Goal: Information Seeking & Learning: Learn about a topic

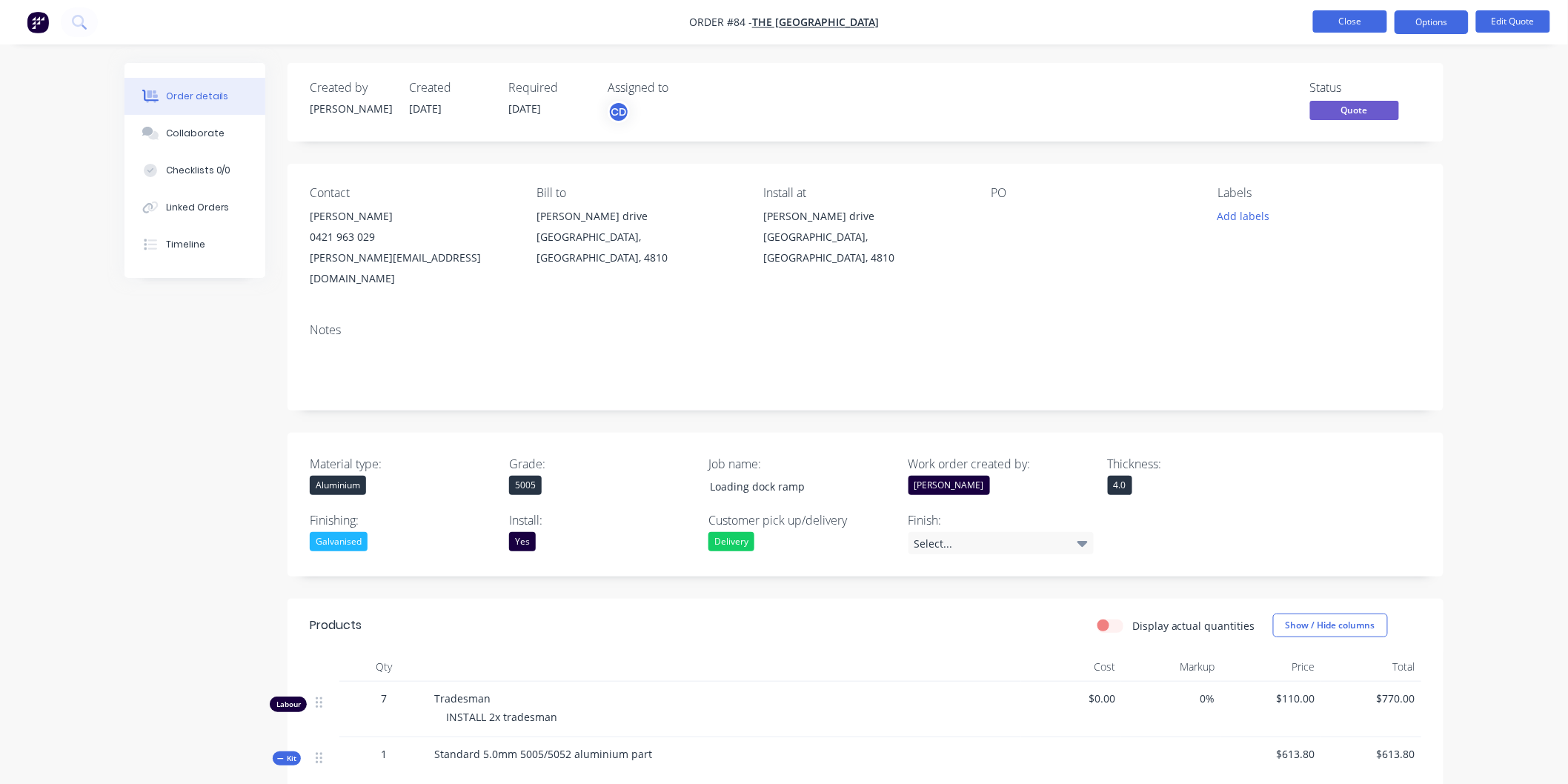
click at [1331, 26] on button "Close" at bounding box center [1349, 21] width 74 height 22
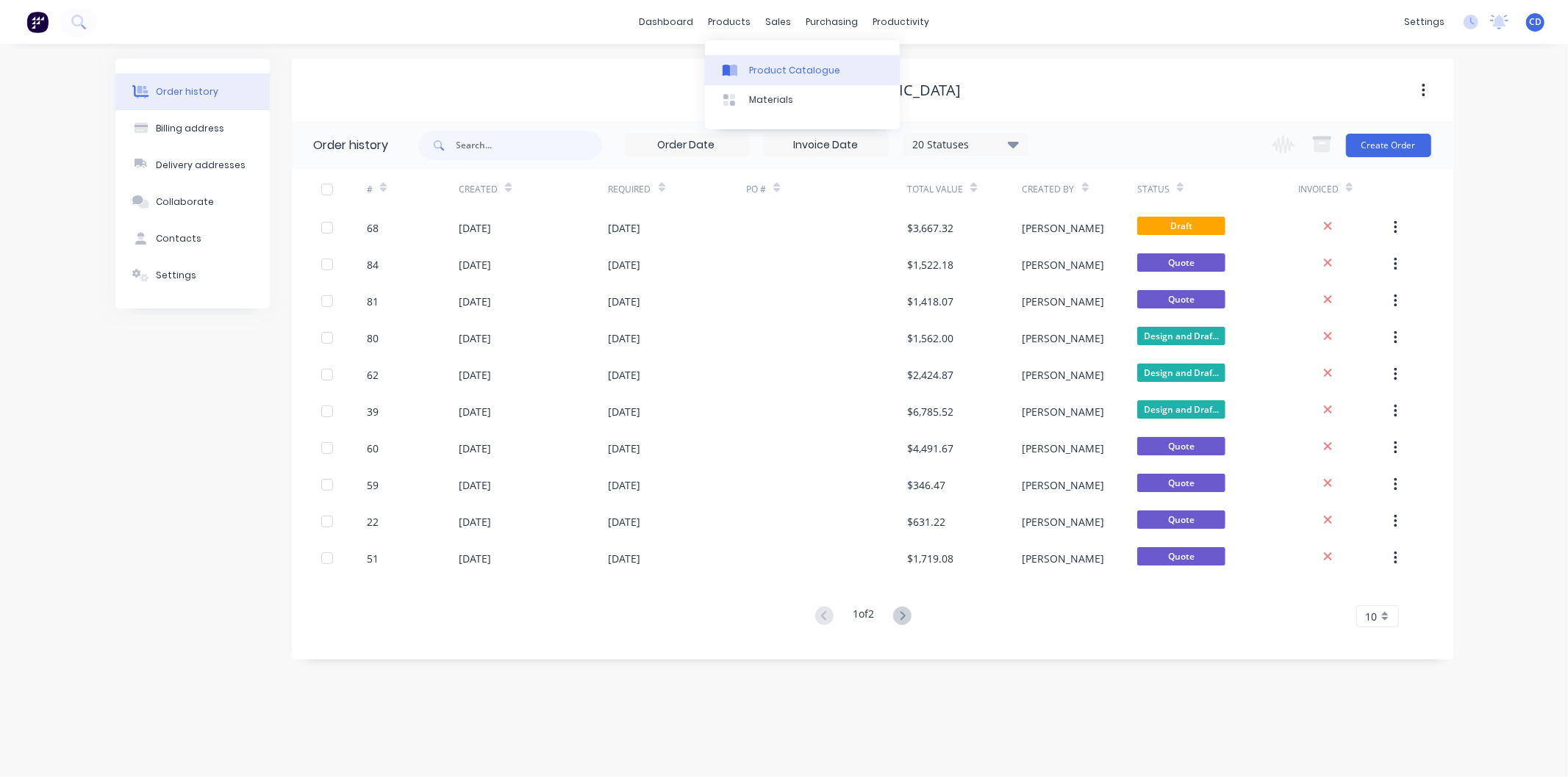
click at [776, 73] on div "Product Catalogue" at bounding box center [794, 71] width 91 height 13
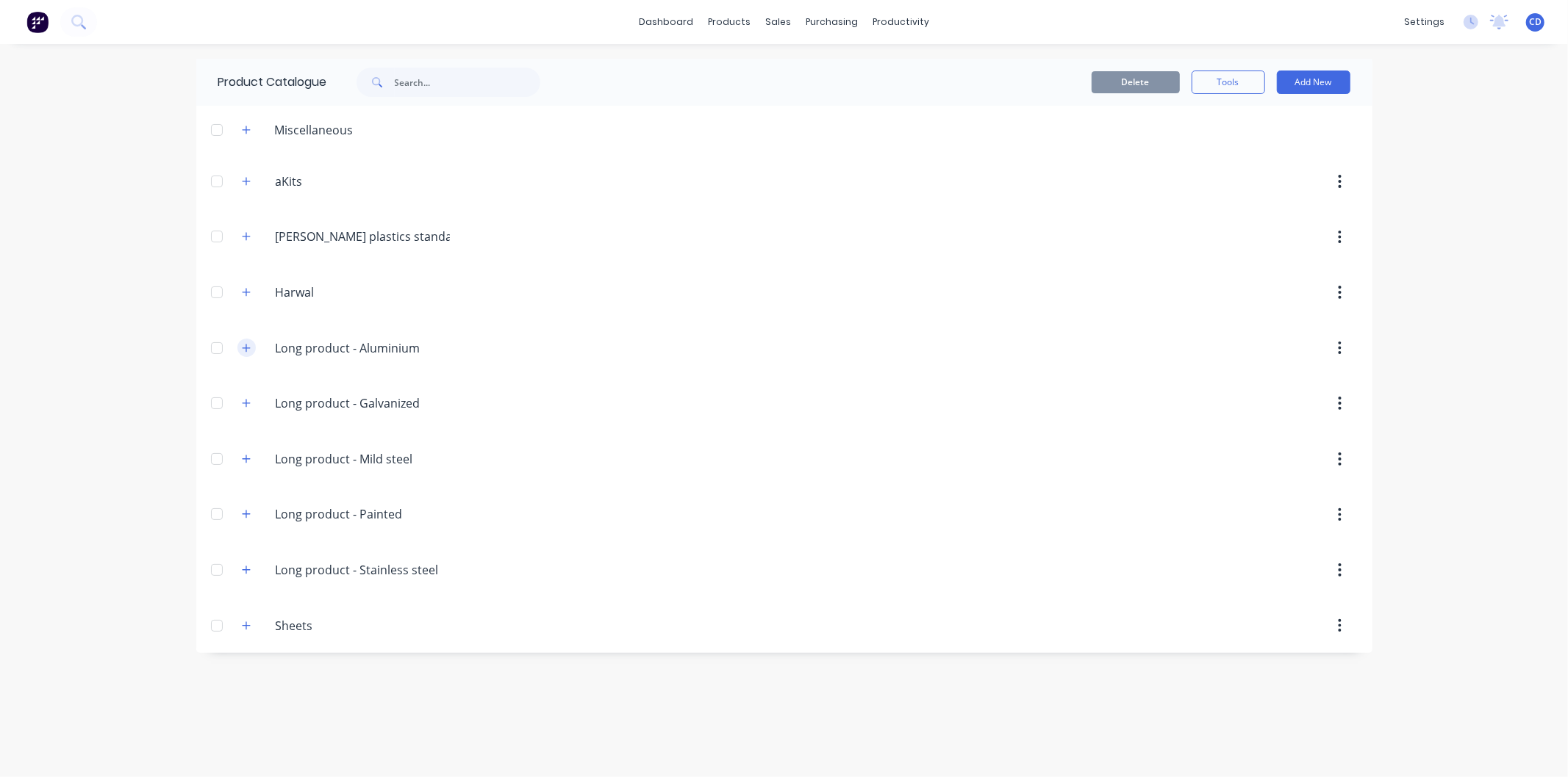
click at [243, 349] on icon "button" at bounding box center [246, 348] width 8 height 10
click at [246, 399] on icon "button" at bounding box center [246, 403] width 8 height 10
click at [247, 407] on button "button" at bounding box center [247, 404] width 18 height 18
click at [255, 455] on button "button" at bounding box center [247, 459] width 18 height 18
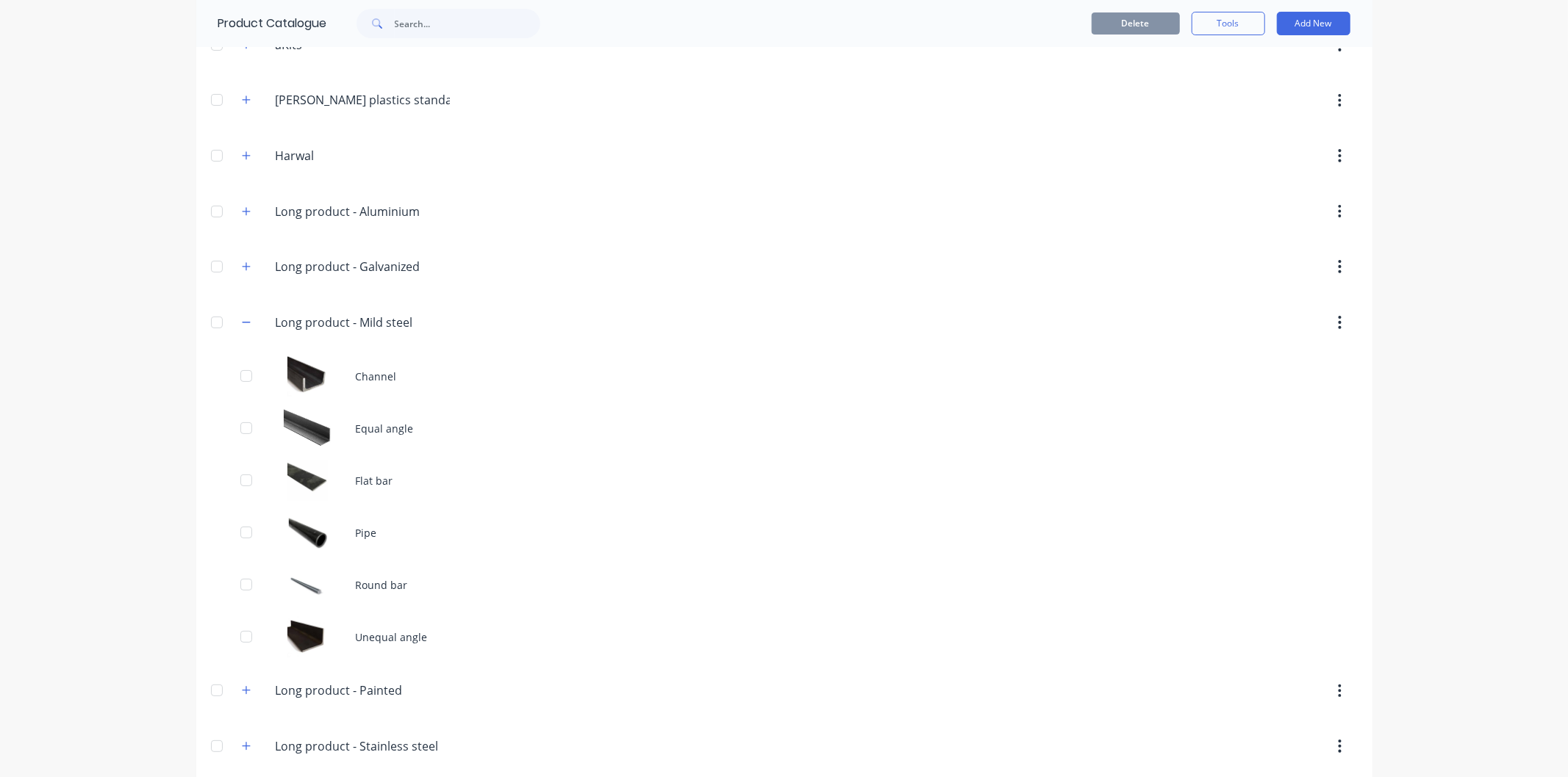
scroll to position [163, 0]
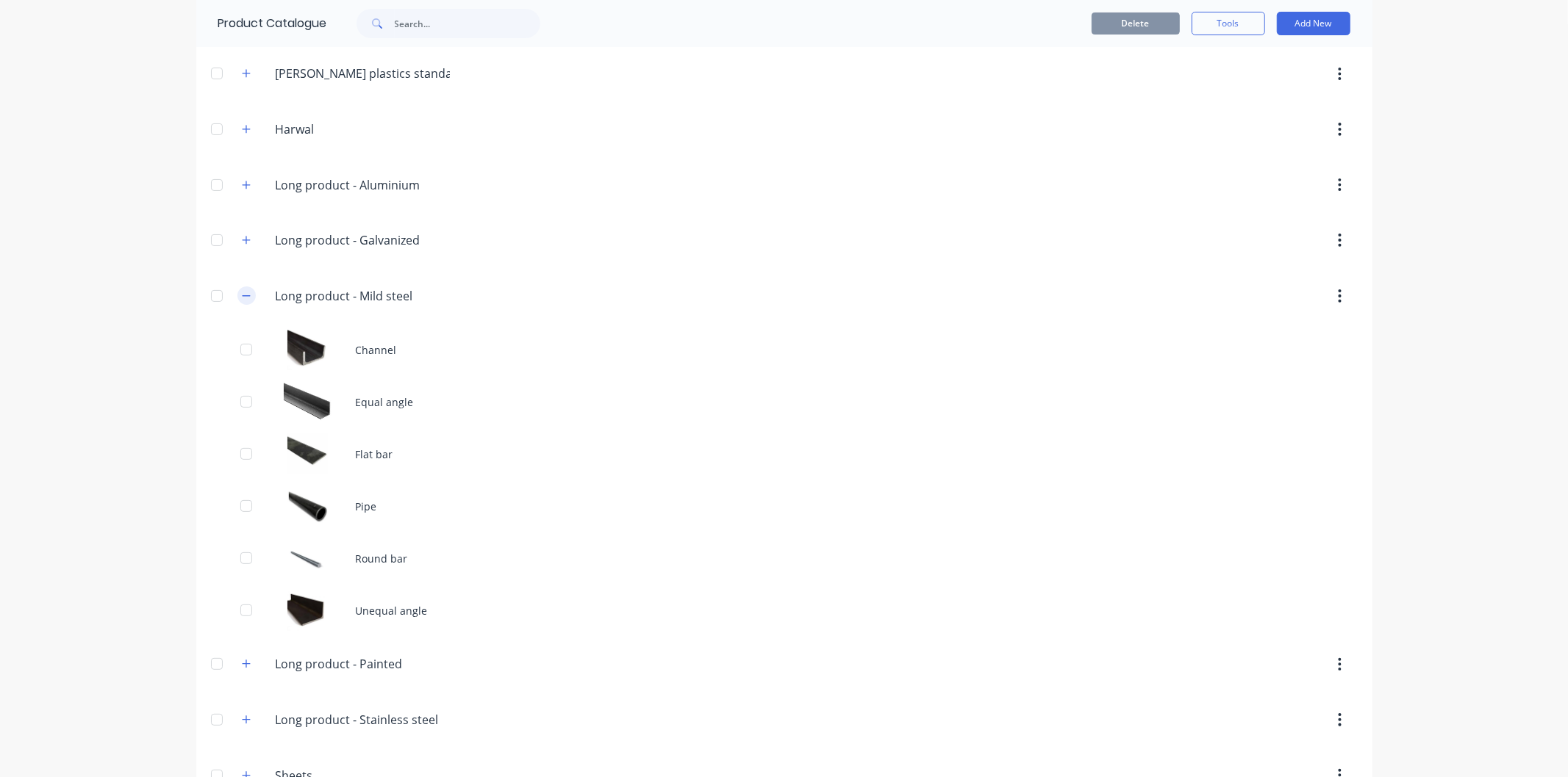
click at [242, 299] on icon "button" at bounding box center [246, 296] width 8 height 10
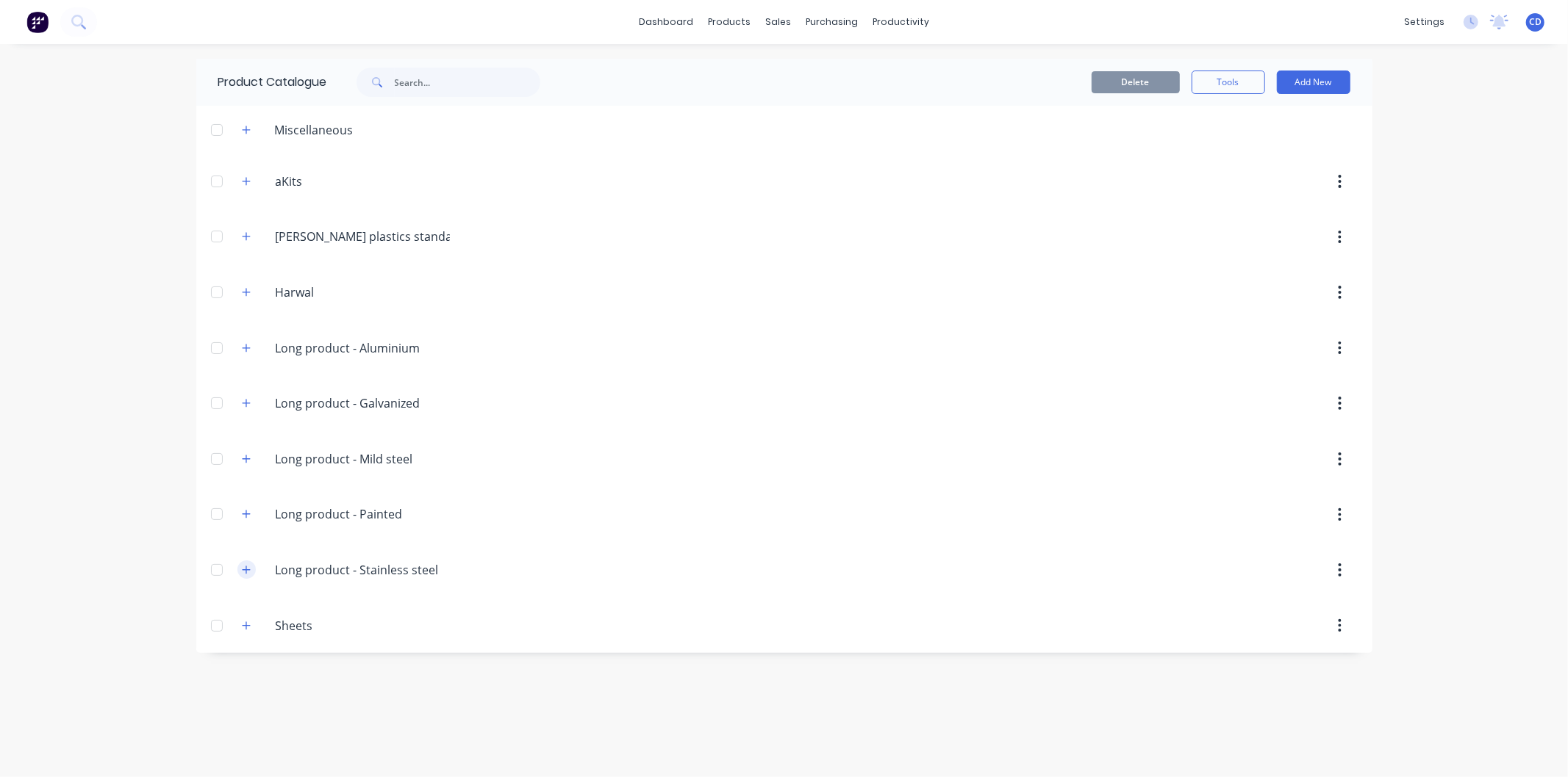
click at [246, 571] on icon "button" at bounding box center [246, 570] width 8 height 8
click at [246, 571] on button "button" at bounding box center [247, 570] width 18 height 18
click at [243, 622] on icon "button" at bounding box center [246, 626] width 8 height 10
click at [243, 629] on icon "button" at bounding box center [246, 626] width 8 height 10
click at [255, 234] on button "button" at bounding box center [247, 237] width 18 height 18
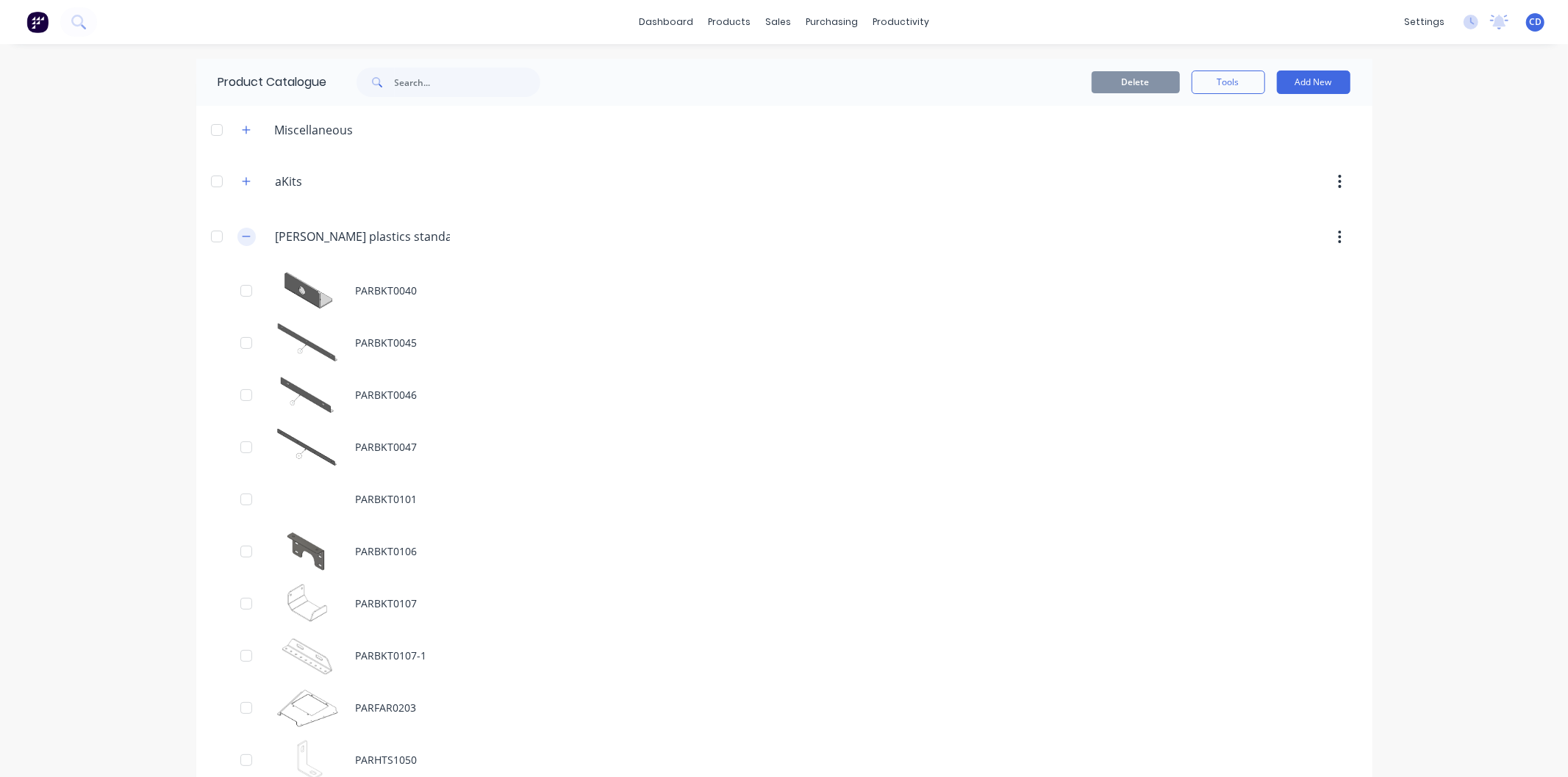
click at [255, 234] on div "[PERSON_NAME][DOMAIN_NAME] [PERSON_NAME] plastics standard parts" at bounding box center [345, 237] width 231 height 26
click at [242, 238] on icon "button" at bounding box center [246, 237] width 8 height 1
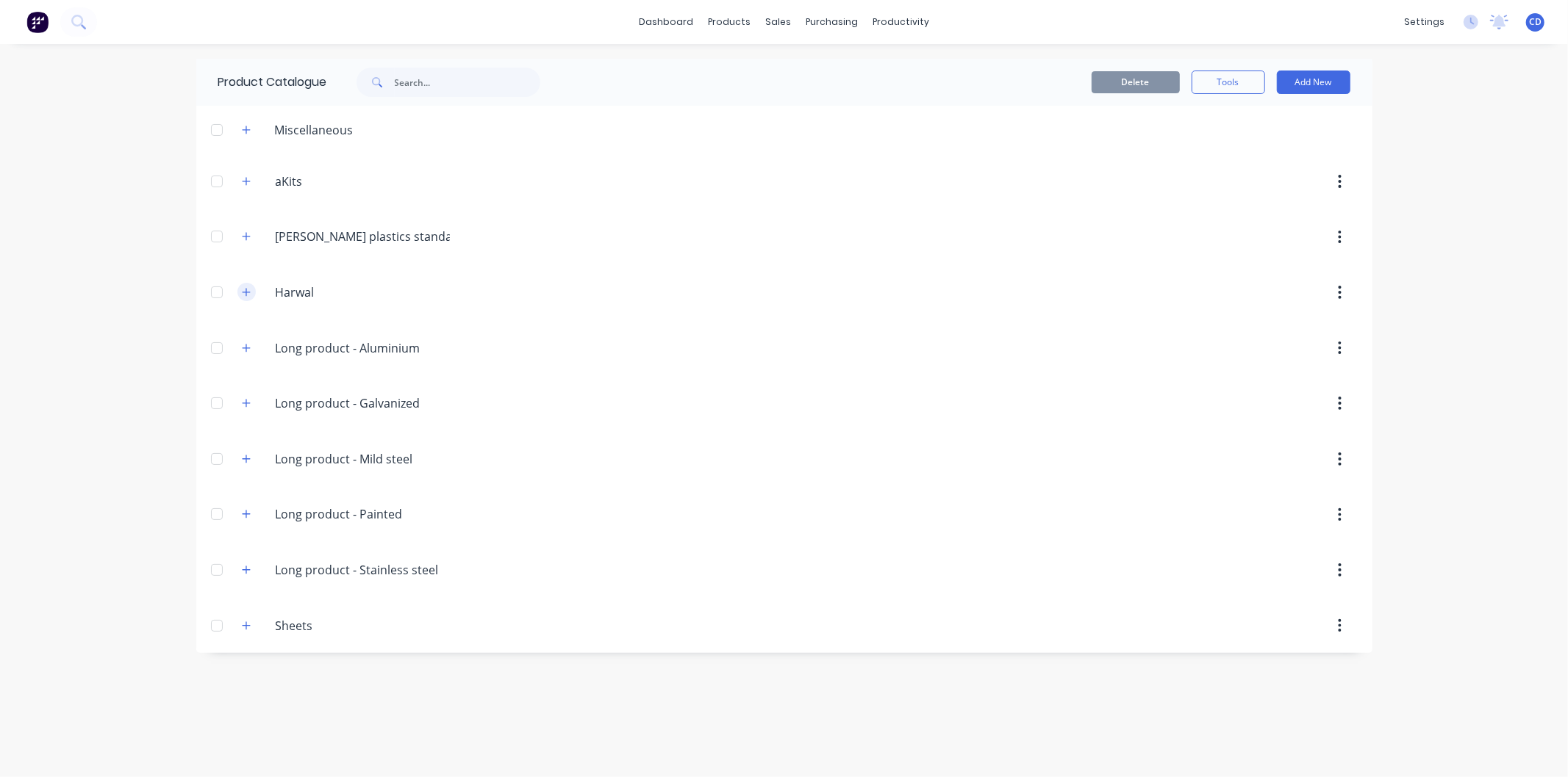
click at [243, 290] on icon "button" at bounding box center [246, 292] width 8 height 10
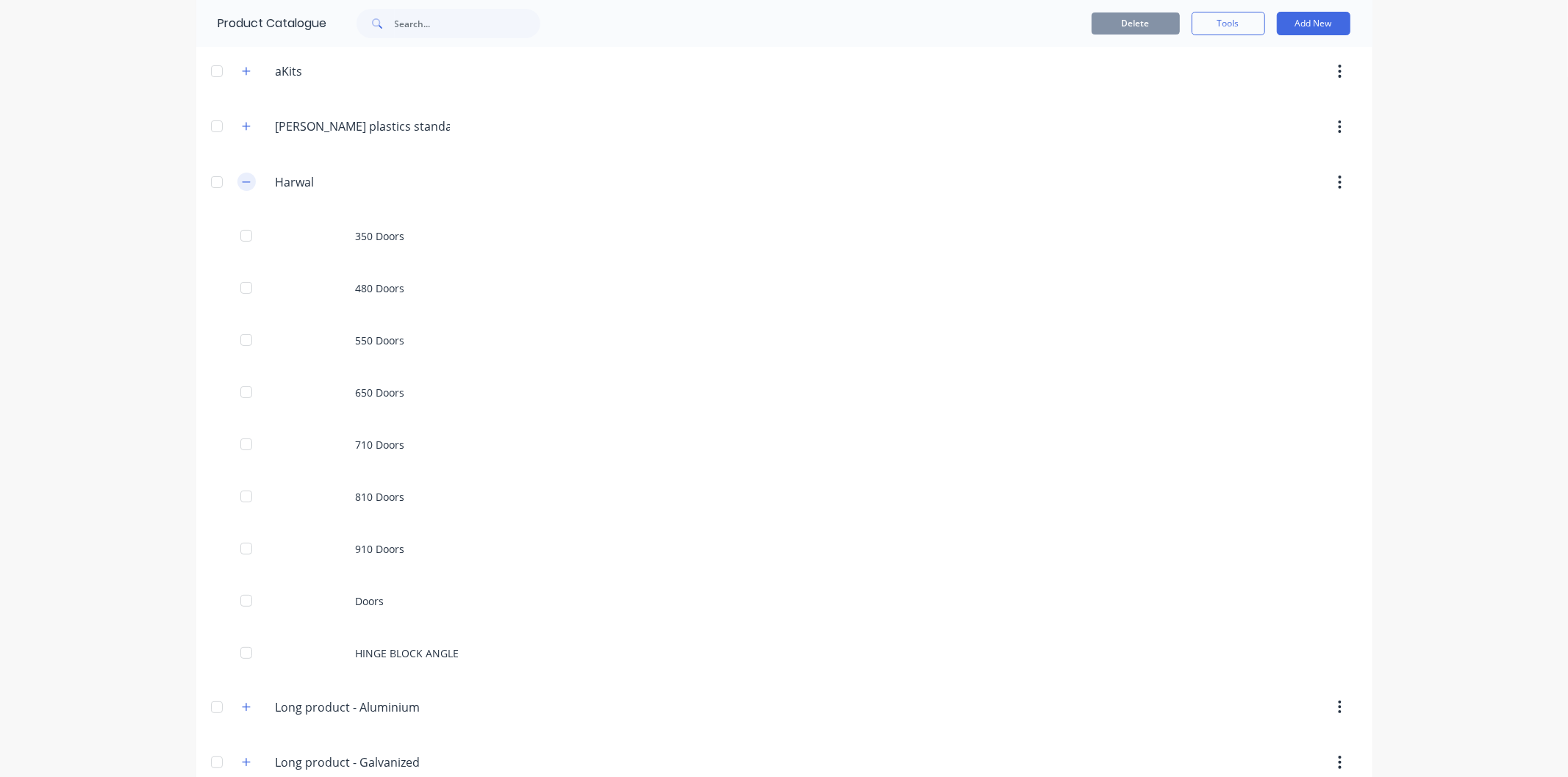
scroll to position [81, 0]
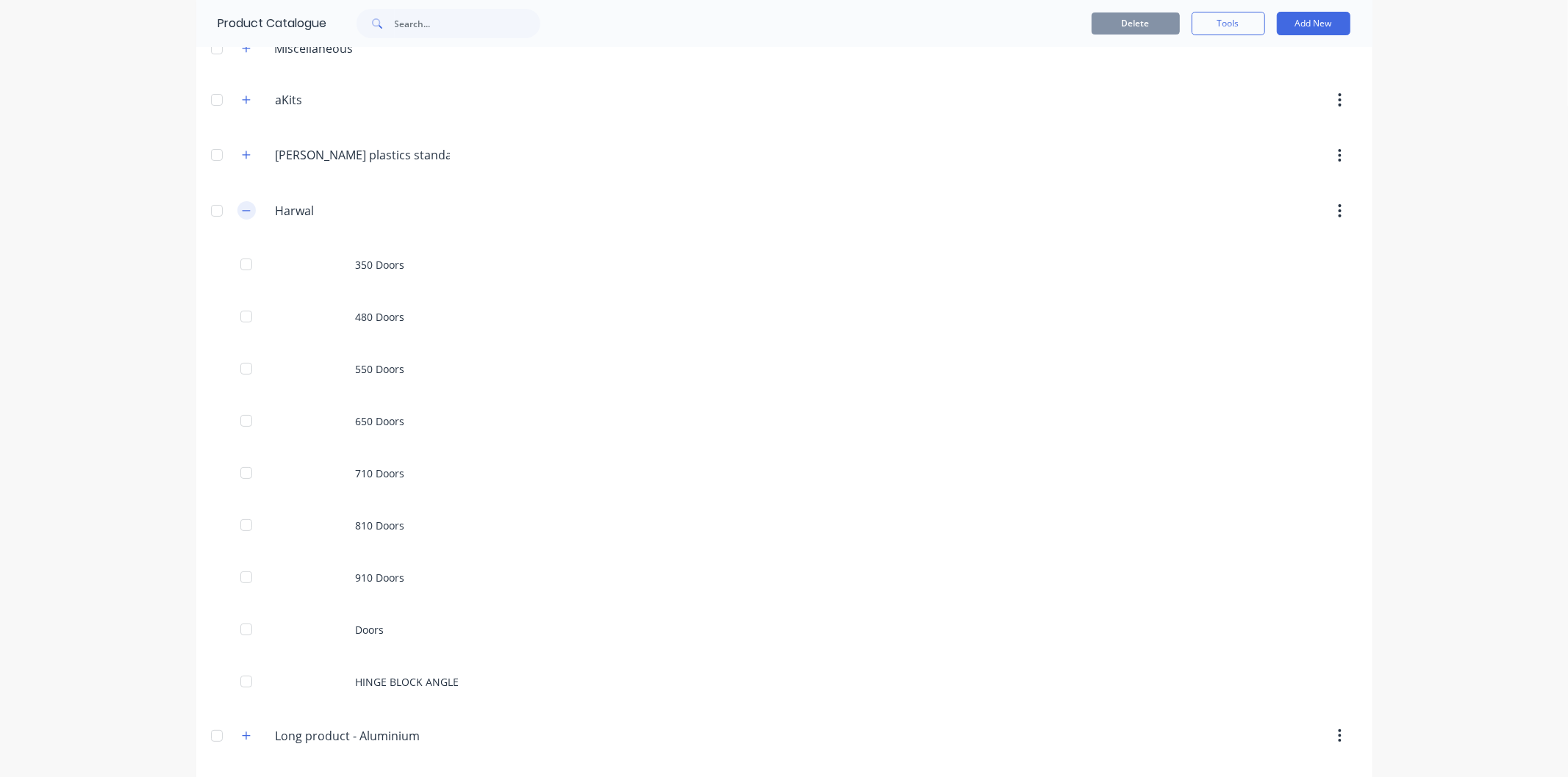
click at [242, 212] on icon "button" at bounding box center [246, 211] width 8 height 10
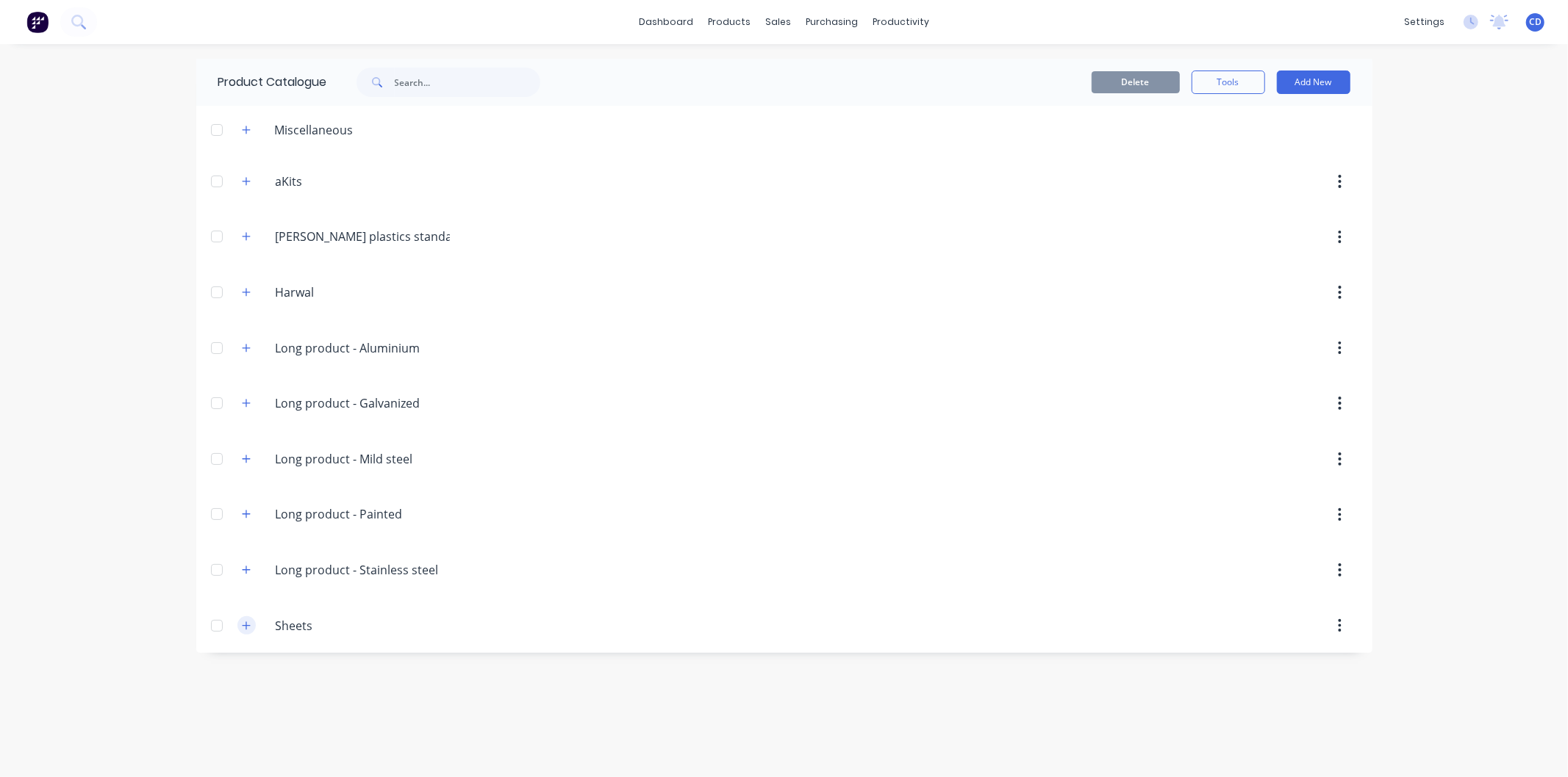
click at [250, 624] on icon "button" at bounding box center [246, 626] width 8 height 10
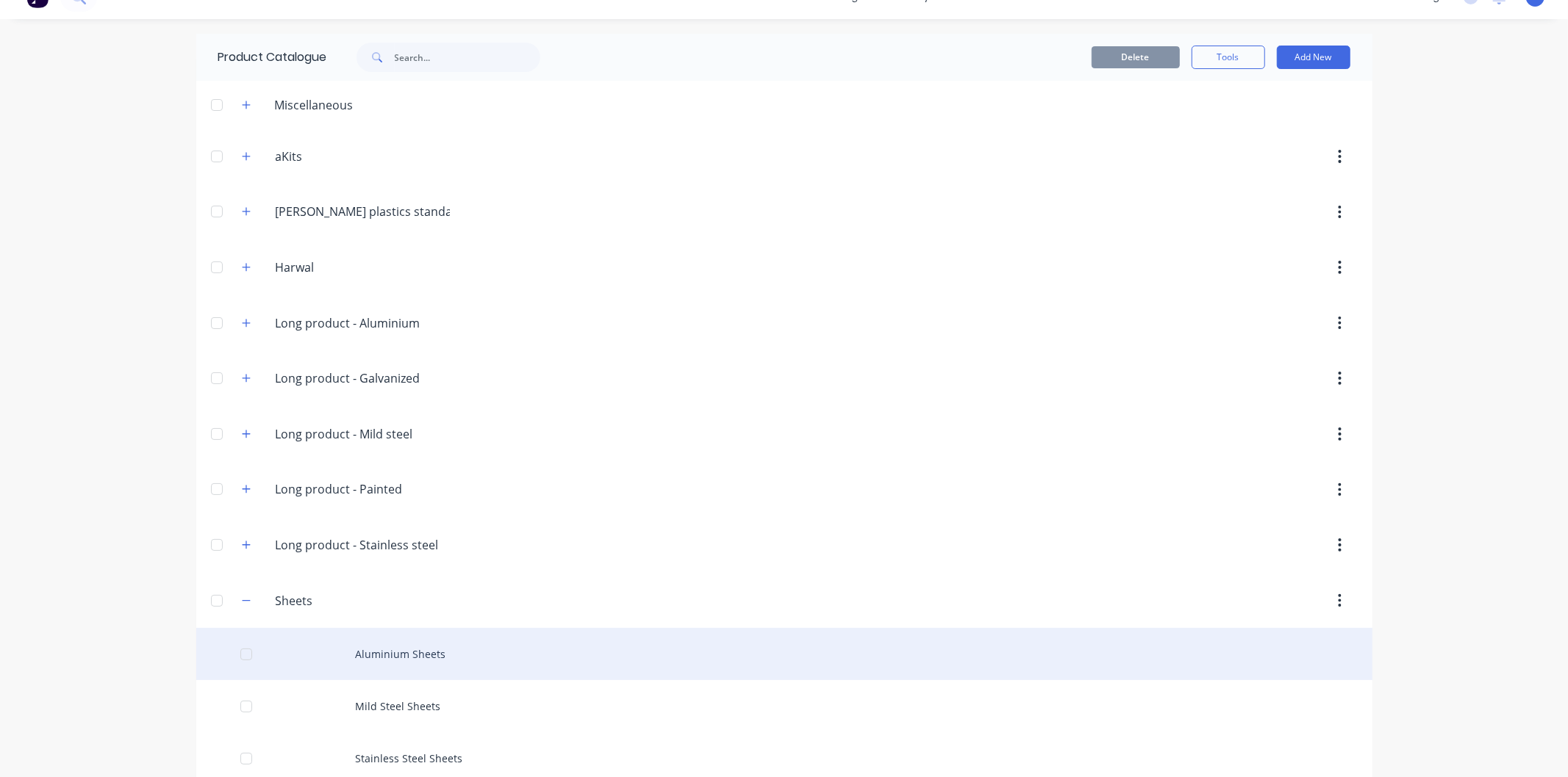
scroll to position [48, 0]
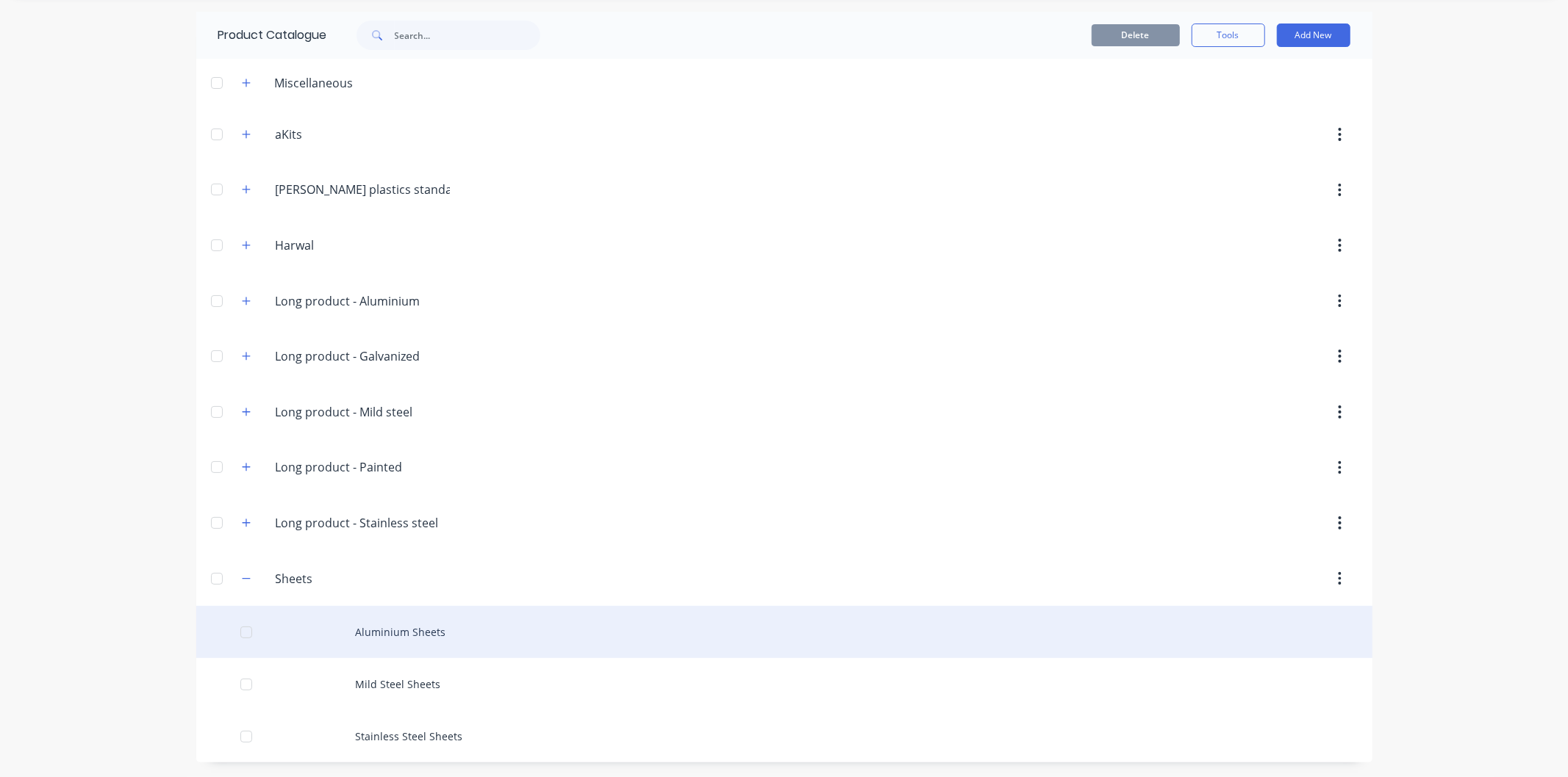
click at [275, 629] on div "Aluminium Sheets" at bounding box center [784, 633] width 1176 height 52
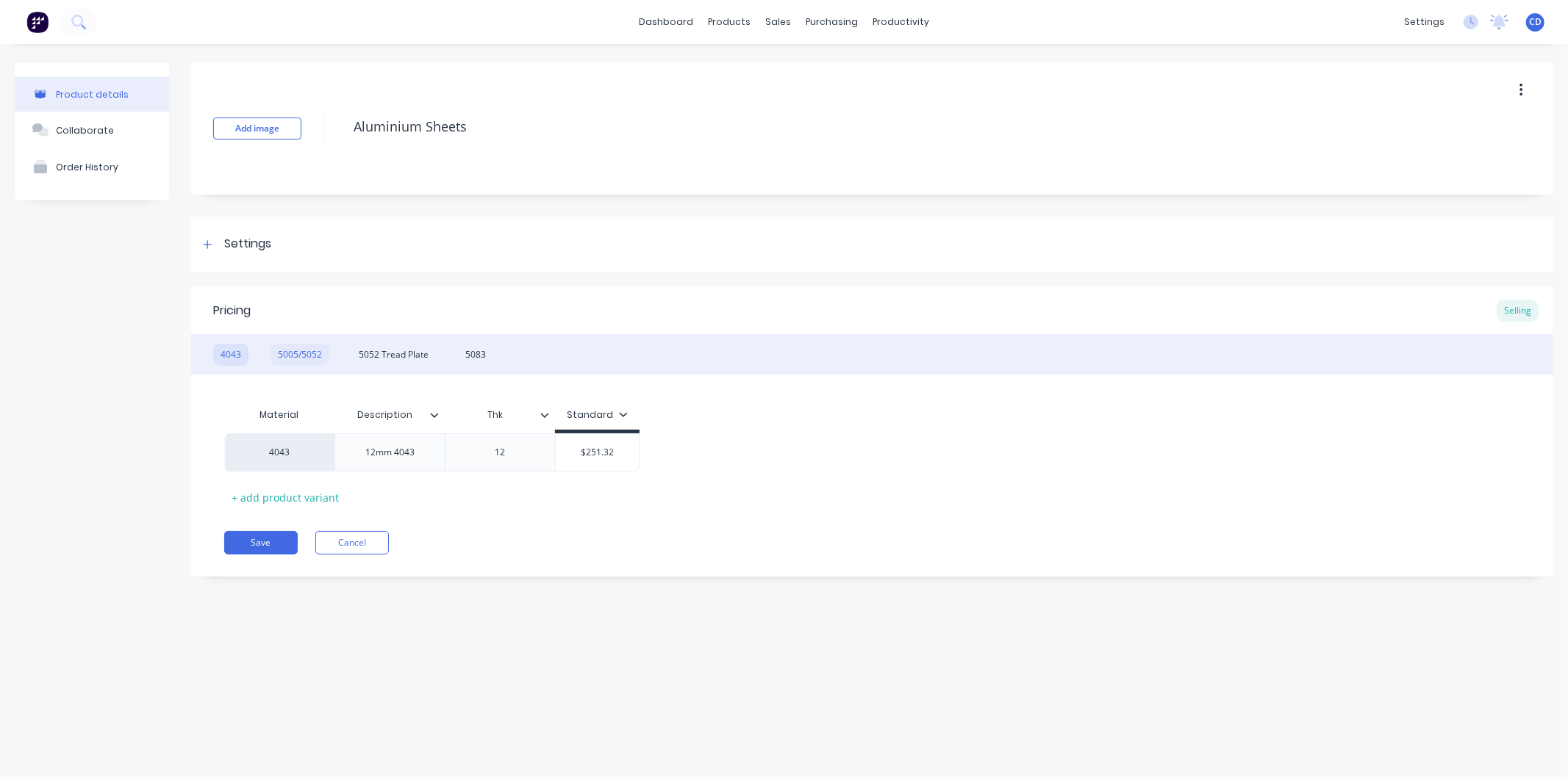
click at [310, 353] on div "5005/5052" at bounding box center [300, 354] width 59 height 22
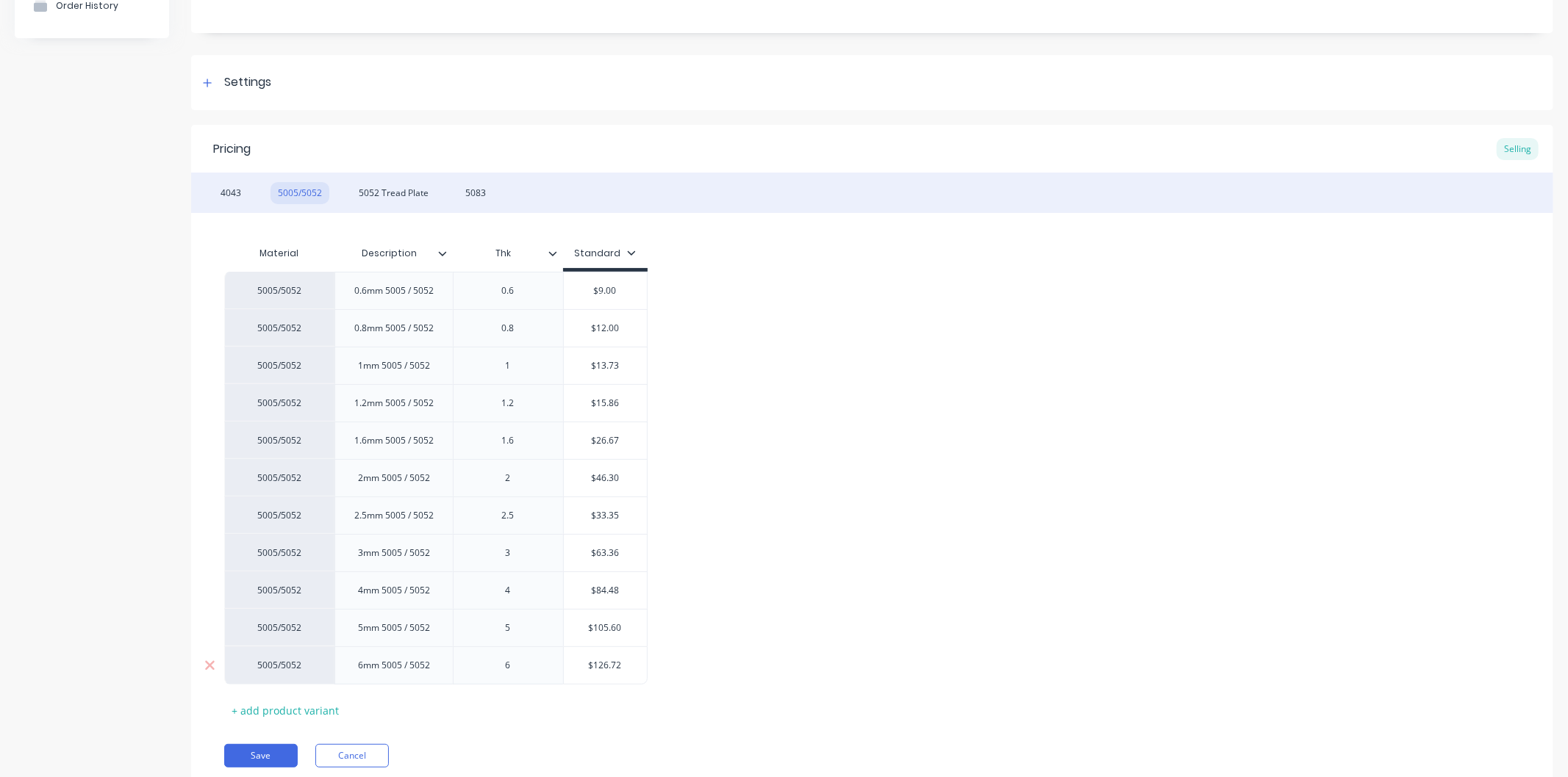
scroll to position [133, 0]
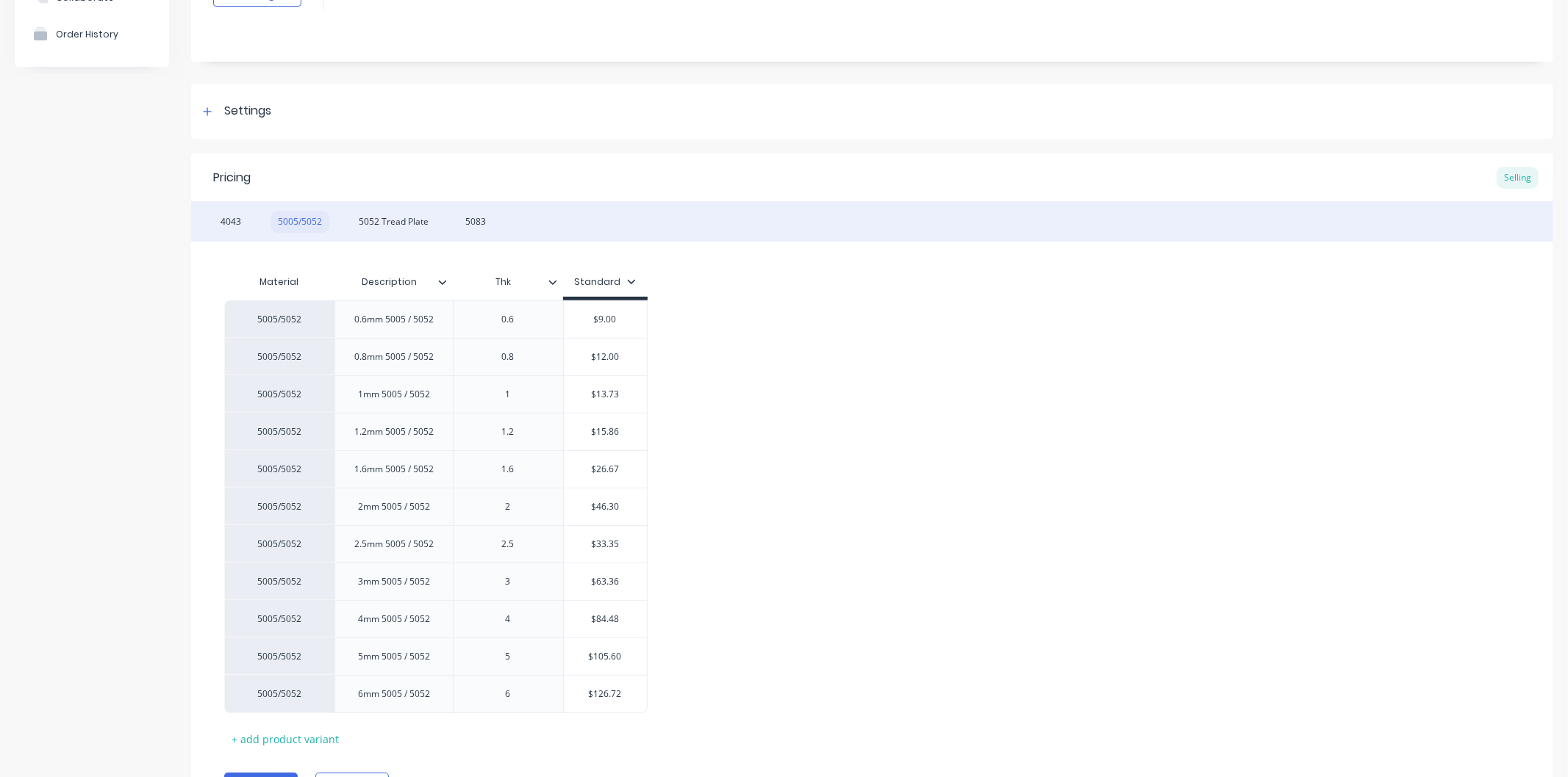
click at [302, 230] on div "5005/5052" at bounding box center [300, 222] width 59 height 22
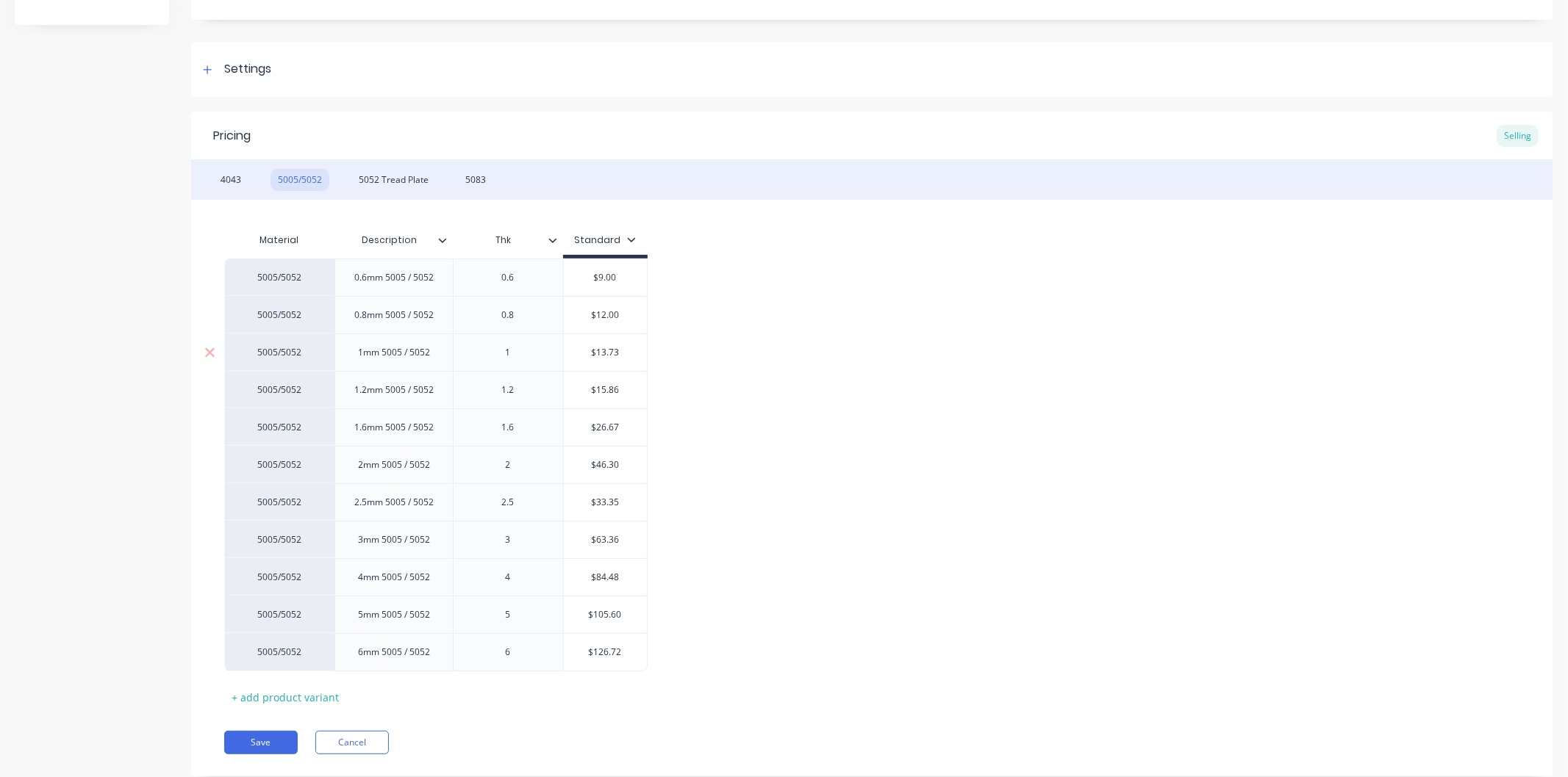
scroll to position [214, 0]
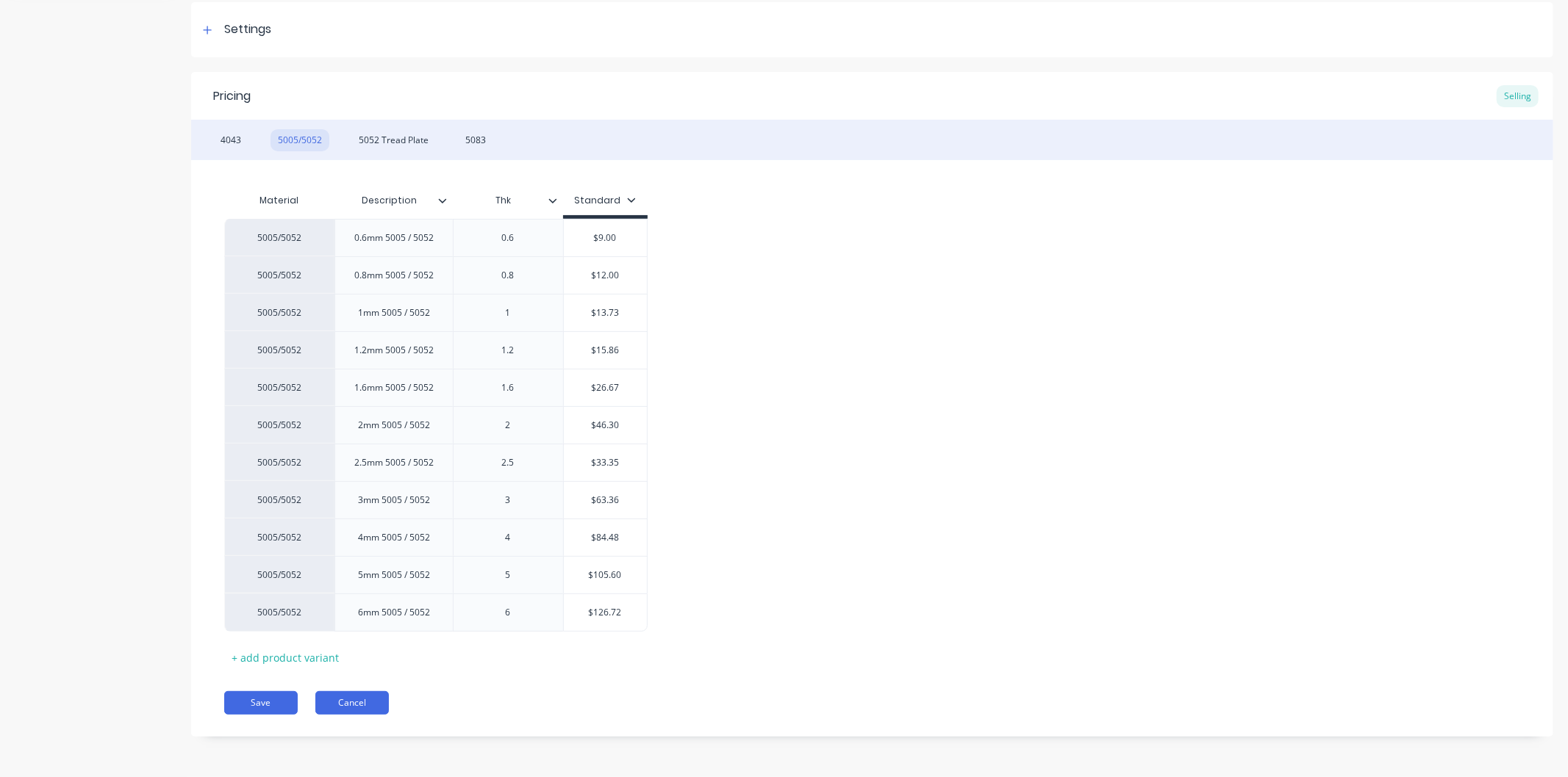
click at [326, 701] on button "Cancel" at bounding box center [351, 703] width 73 height 24
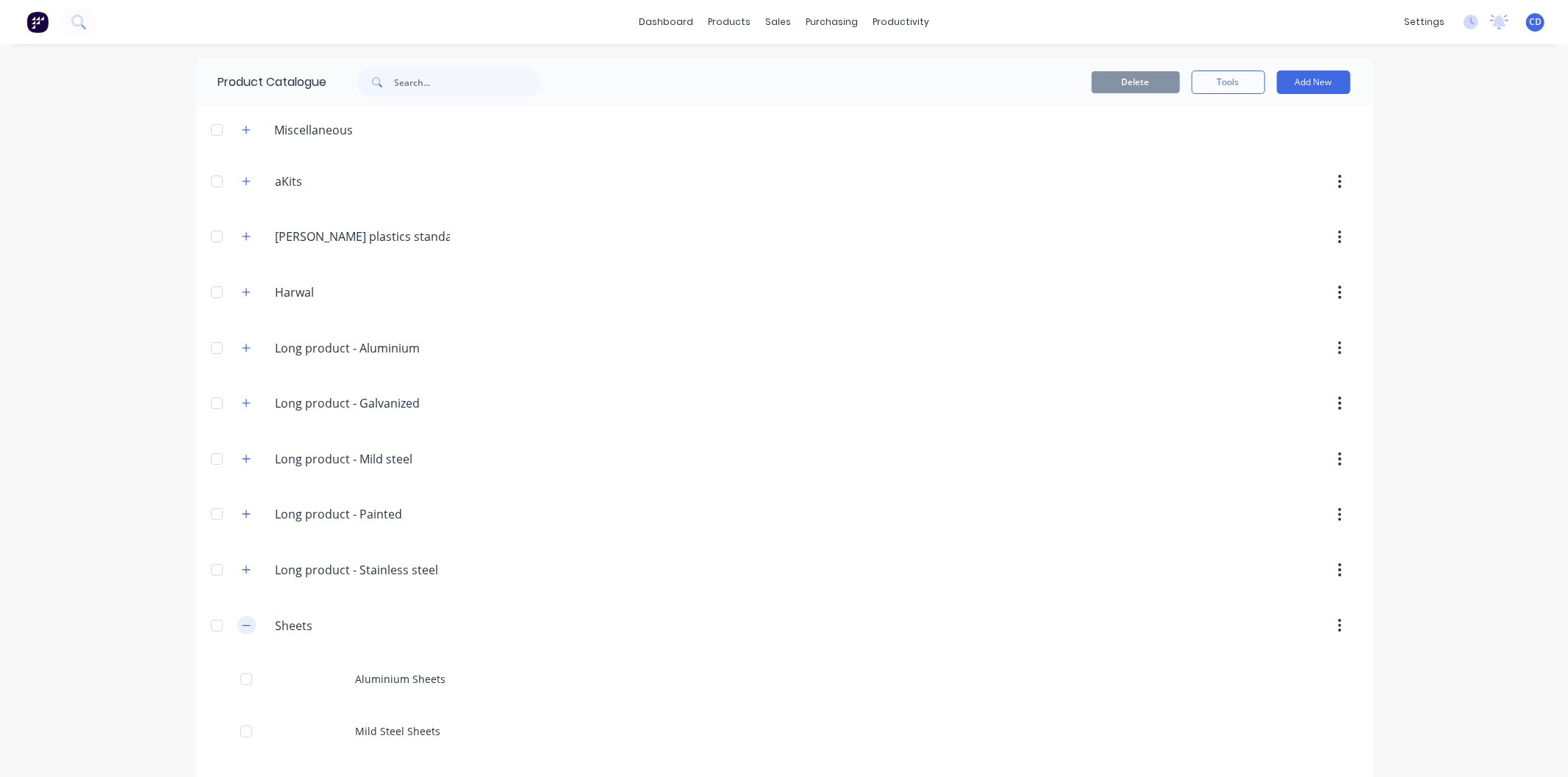
click at [241, 620] on button "button" at bounding box center [247, 626] width 18 height 18
click at [240, 627] on button "button" at bounding box center [247, 626] width 18 height 18
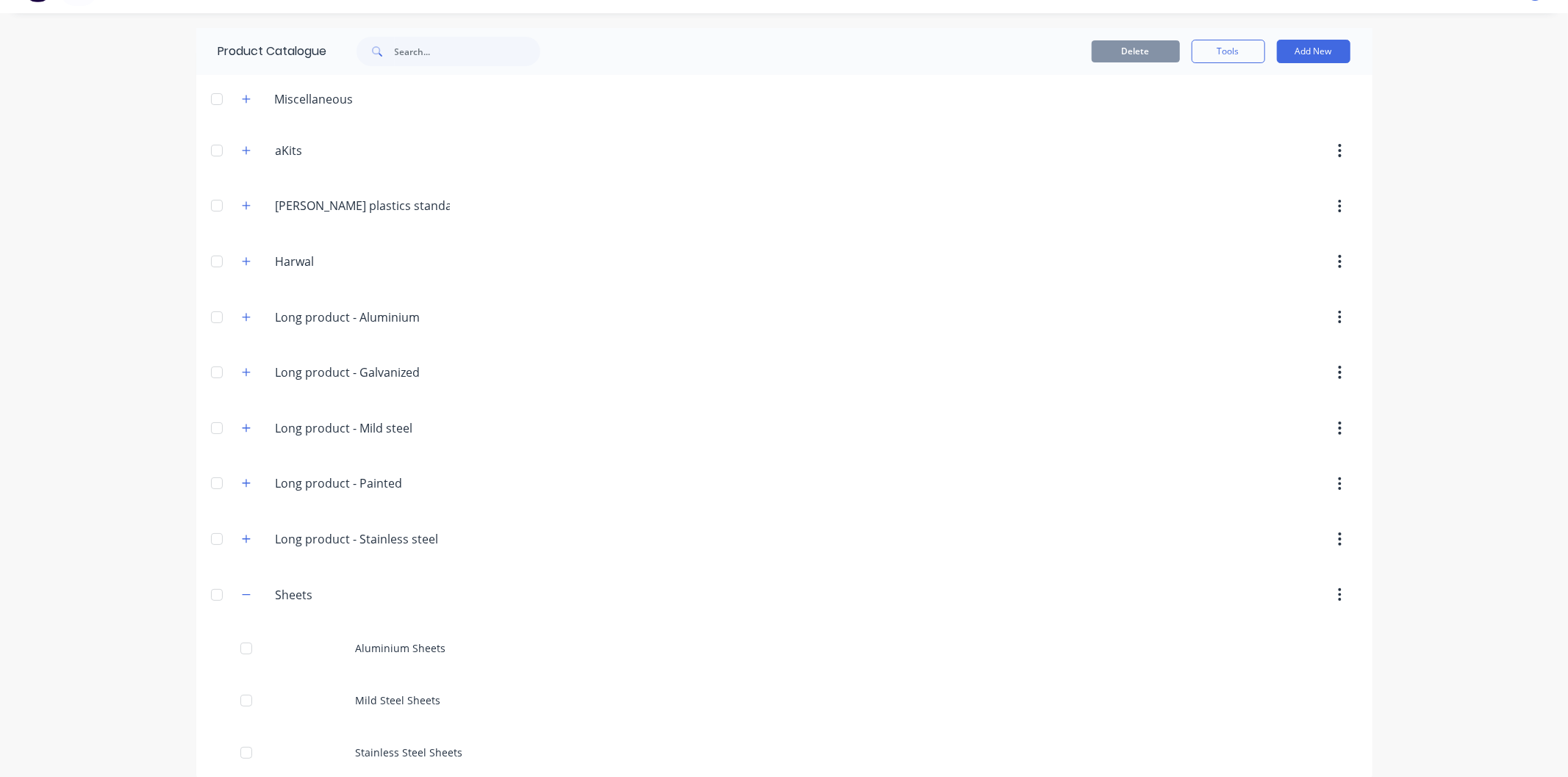
scroll to position [48, 0]
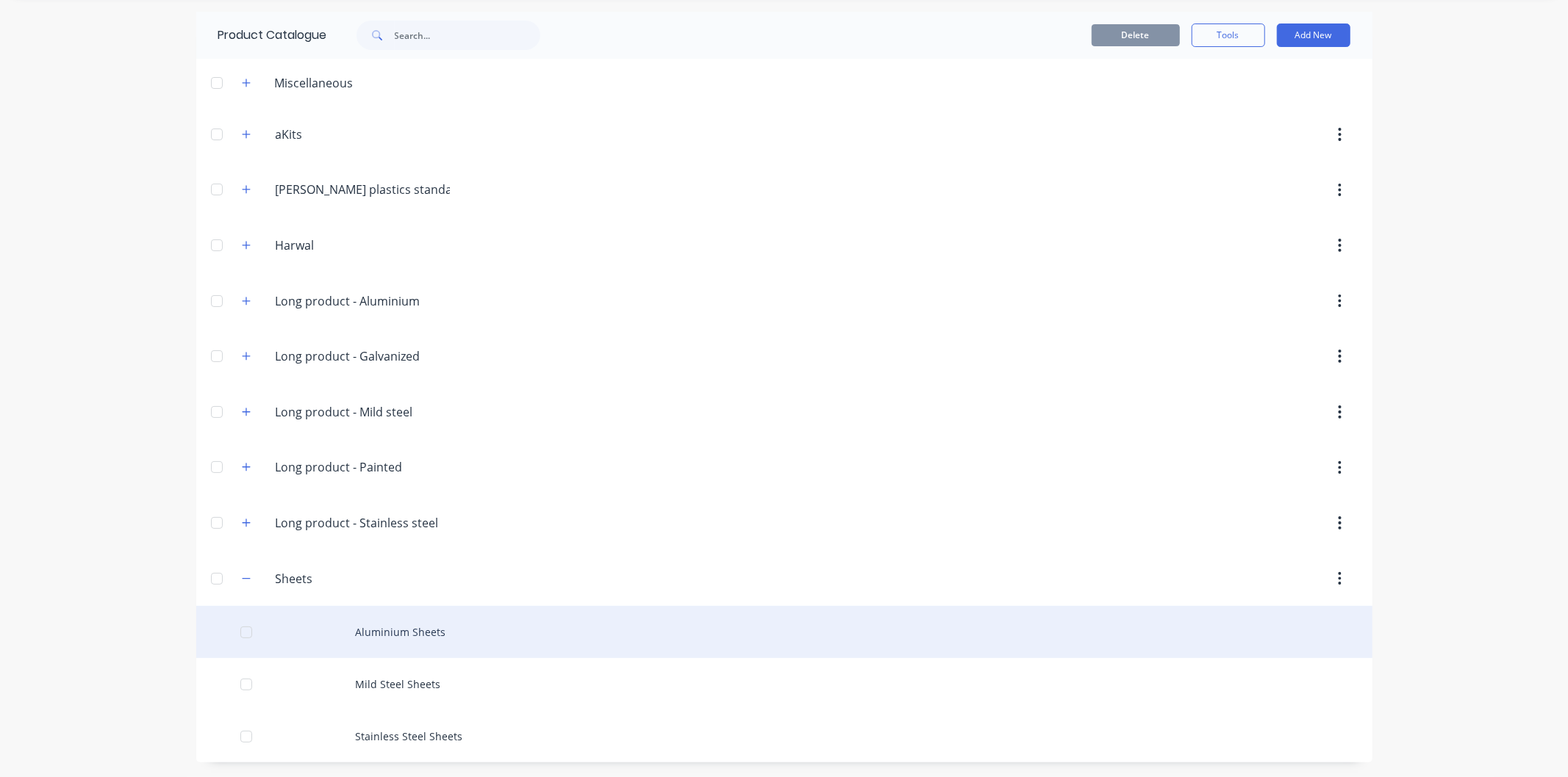
click at [298, 628] on div "Aluminium Sheets" at bounding box center [784, 633] width 1176 height 52
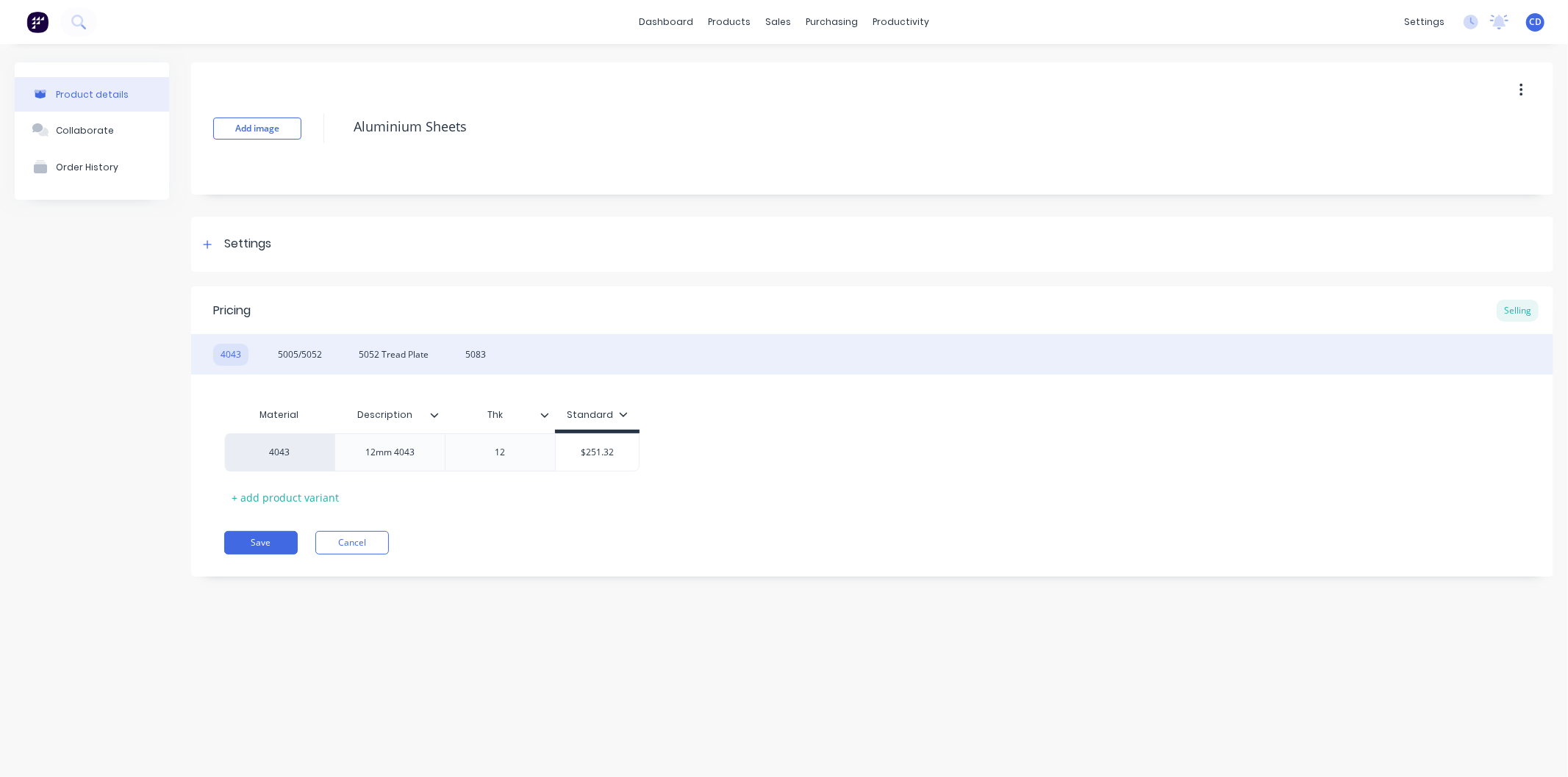
type textarea "x"
